Goal: Information Seeking & Learning: Learn about a topic

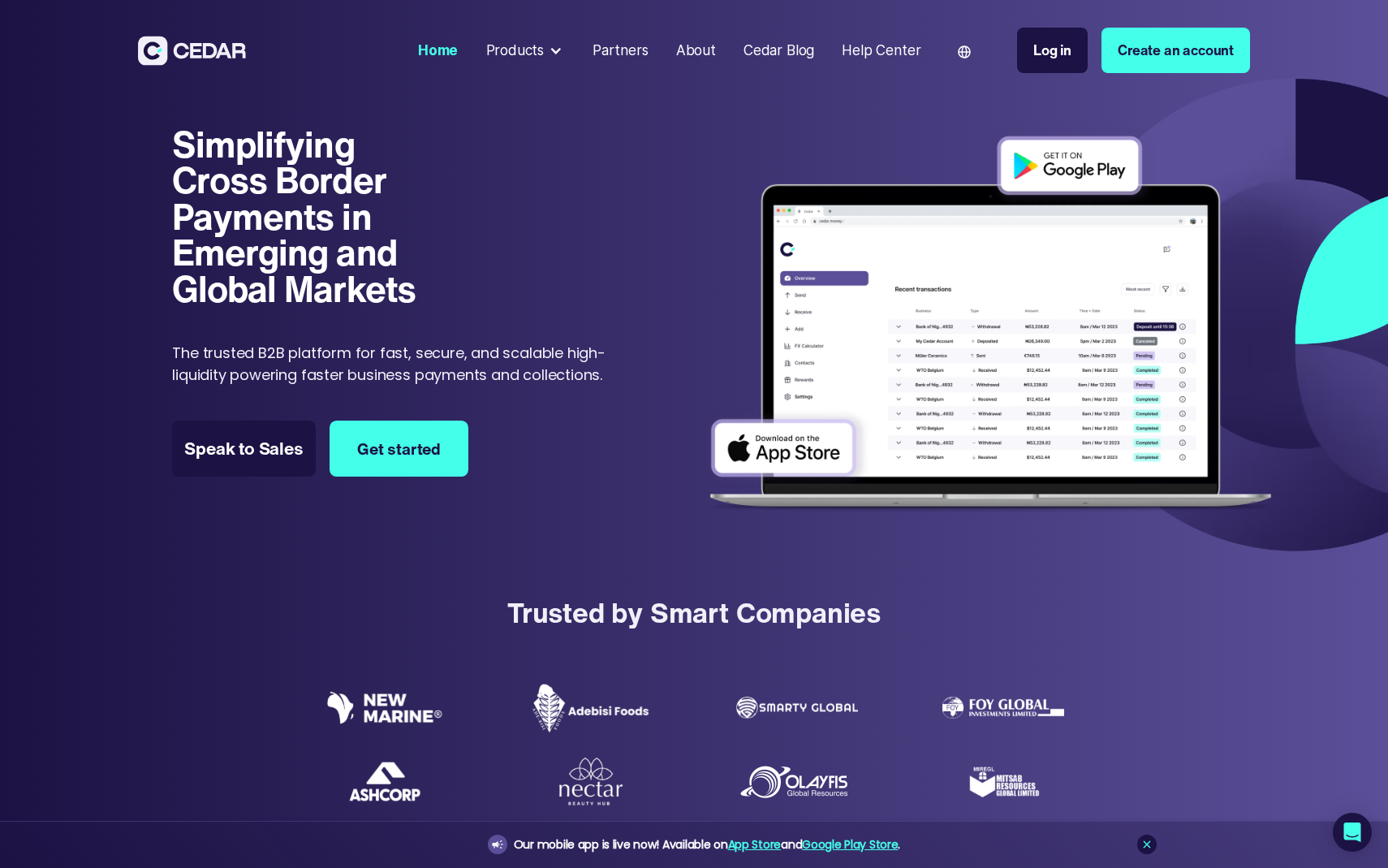
click at [561, 51] on div at bounding box center [556, 51] width 14 height 14
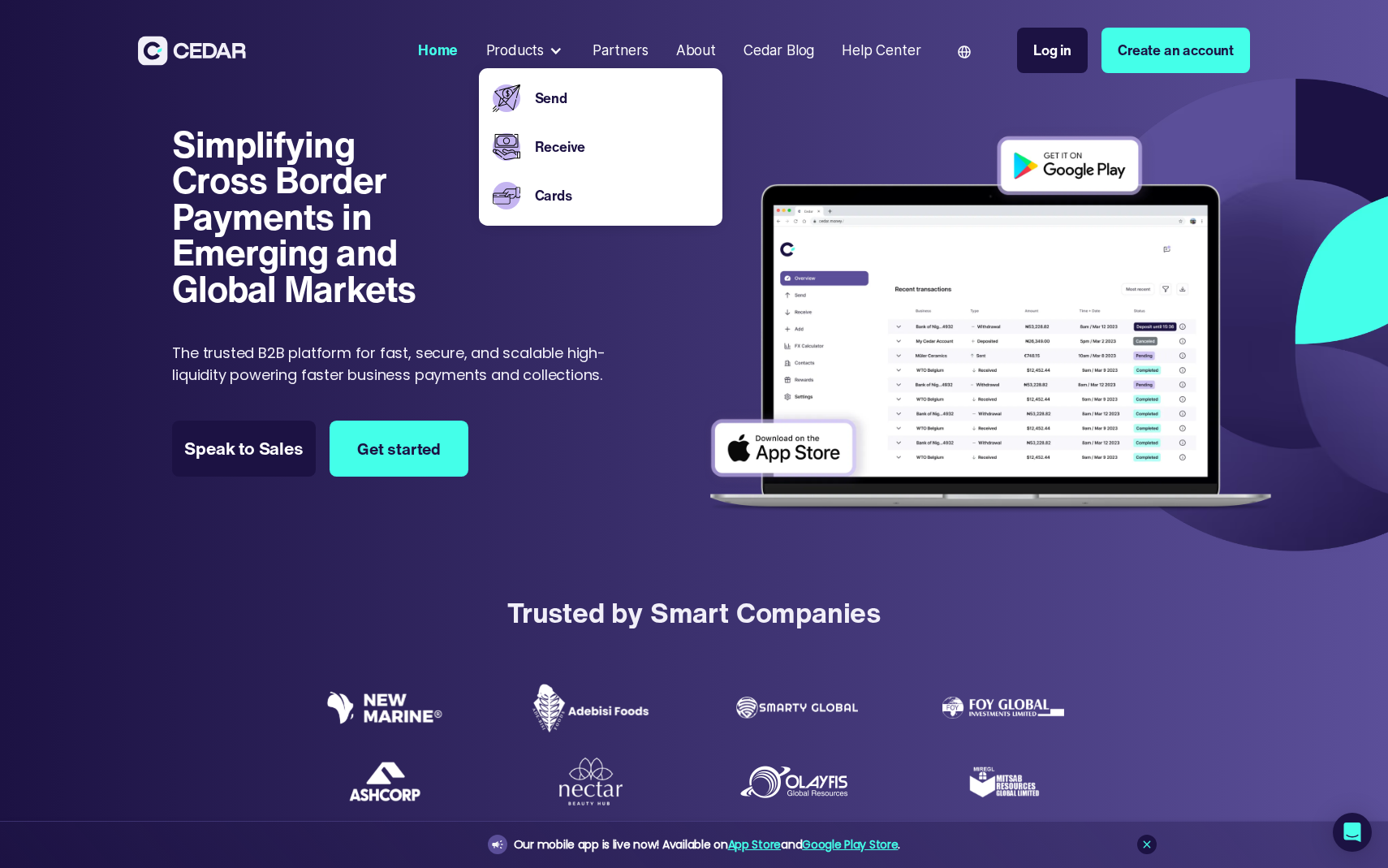
click at [635, 53] on div "Partners" at bounding box center [620, 50] width 56 height 21
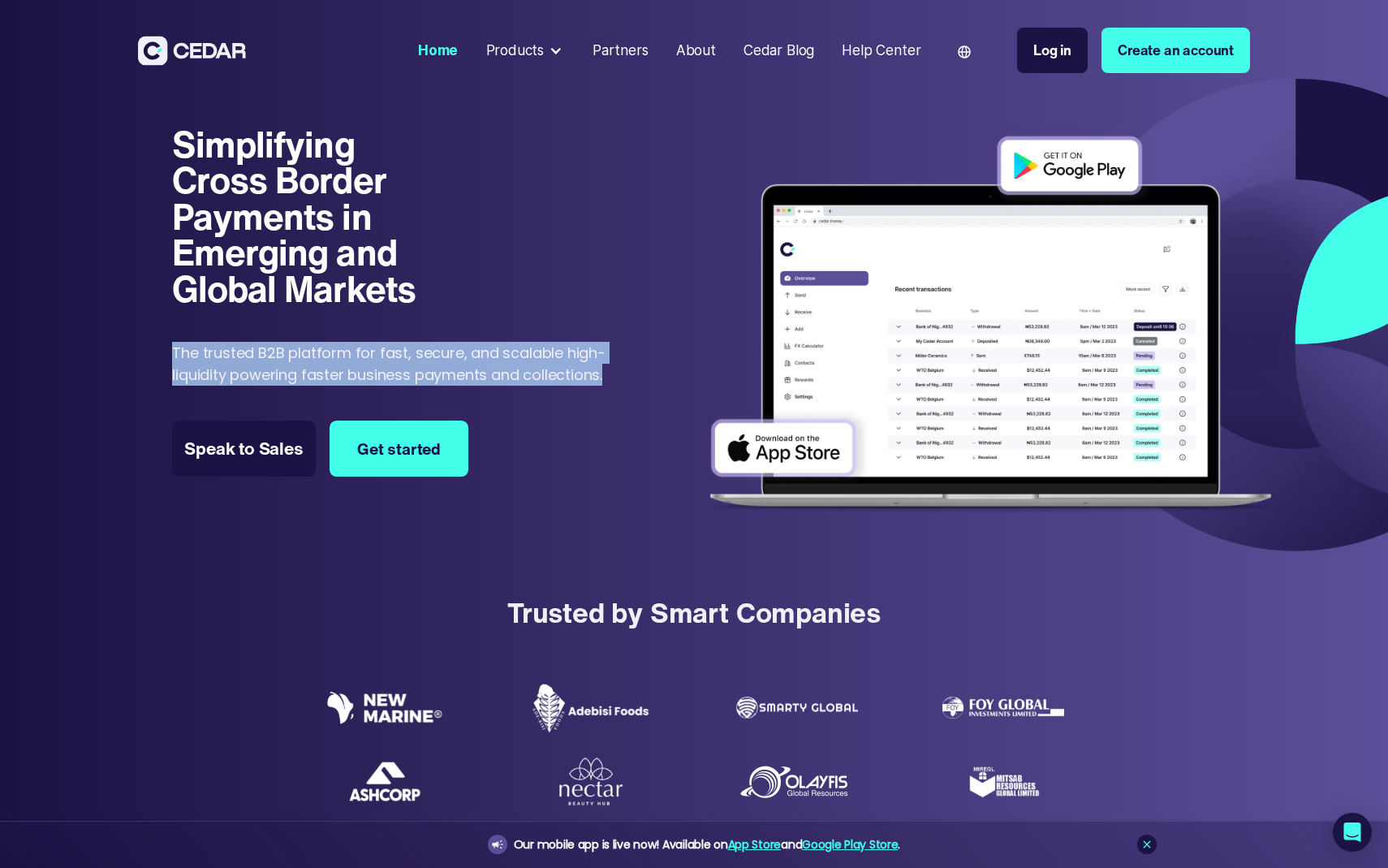
copy p "The trusted B2B platform for fast, secure, and scalable high-liquidity powering…"
drag, startPoint x: 617, startPoint y: 374, endPoint x: 144, endPoint y: 357, distance: 473.3
click at [144, 357] on div "Simplifying Cross Border Payments in Emerging and Global Markets Simplifying Cr…" at bounding box center [694, 315] width 1388 height 490
